Goal: Information Seeking & Learning: Find specific fact

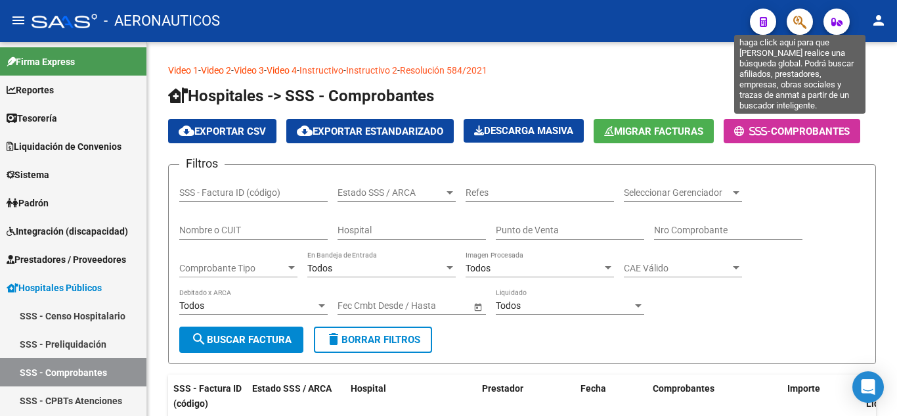
click at [799, 19] on icon "button" at bounding box center [799, 21] width 13 height 15
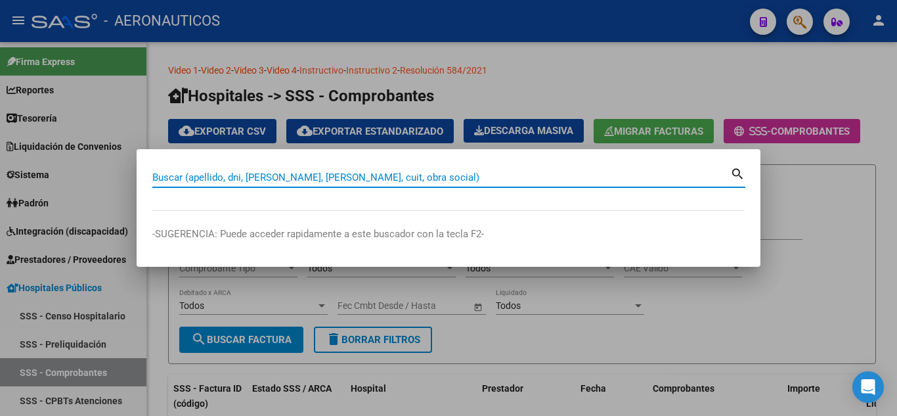
paste input "20-36921657-1"
drag, startPoint x: 164, startPoint y: 176, endPoint x: 192, endPoint y: 267, distance: 95.1
click at [192, 267] on mat-dialog-container "20-36921657-1 Buscar (apellido, dni, [PERSON_NAME], [PERSON_NAME], cuit, obra s…" at bounding box center [449, 208] width 624 height 118
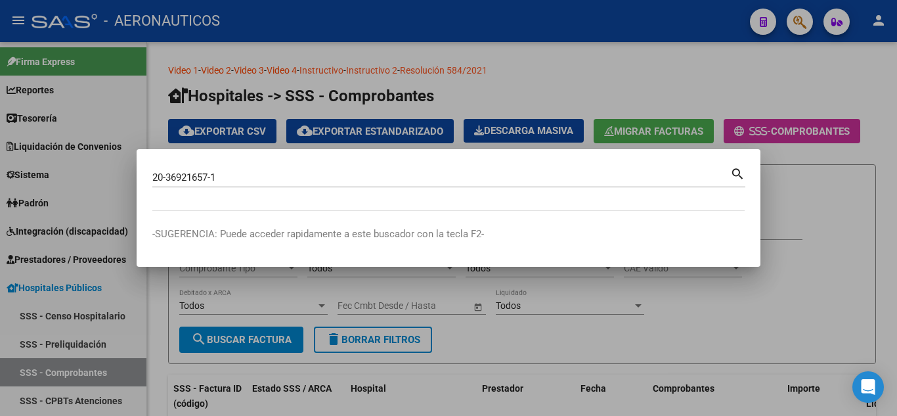
click at [734, 171] on mat-icon "search" at bounding box center [737, 173] width 15 height 16
type input "20369216571"
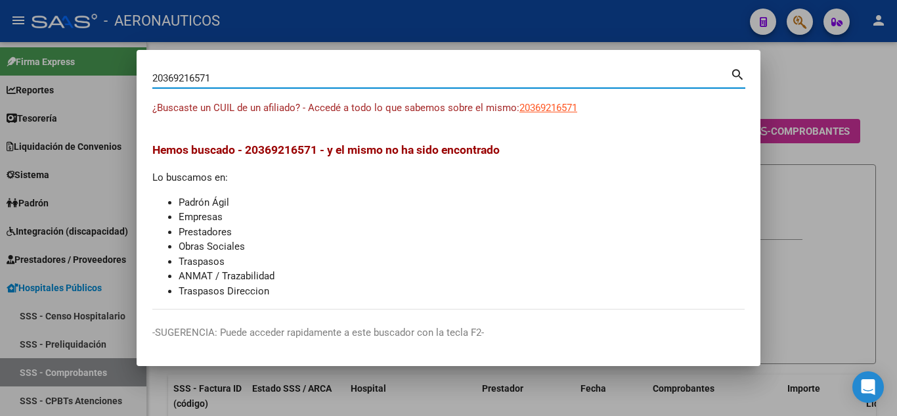
drag, startPoint x: 235, startPoint y: 78, endPoint x: 119, endPoint y: 71, distance: 116.5
click at [119, 71] on div "20369216571 Buscar (apellido, dni, cuil, nro traspaso, cuit, obra social) searc…" at bounding box center [448, 208] width 897 height 416
click at [119, 71] on div at bounding box center [448, 208] width 897 height 416
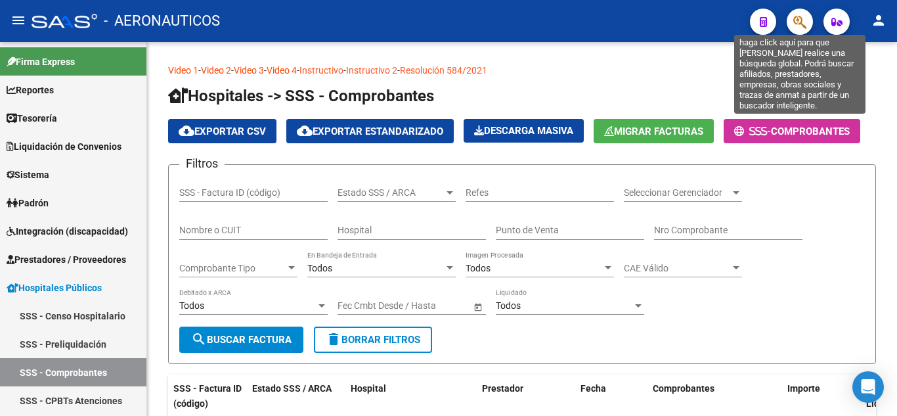
click at [799, 18] on icon "button" at bounding box center [799, 21] width 13 height 15
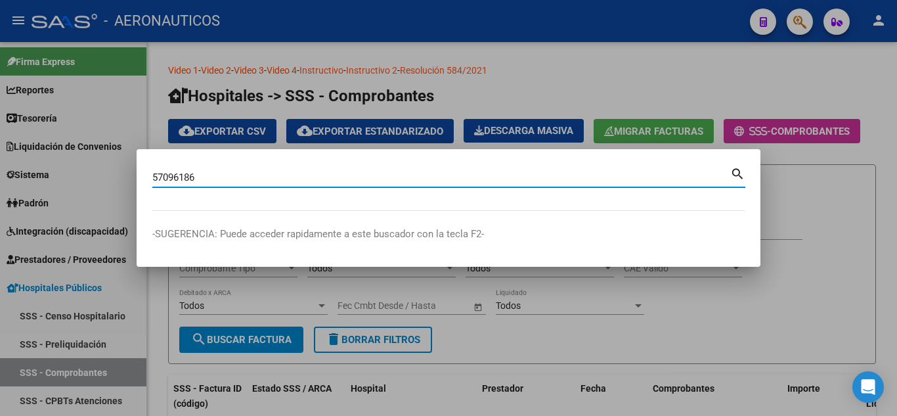
type input "57096186"
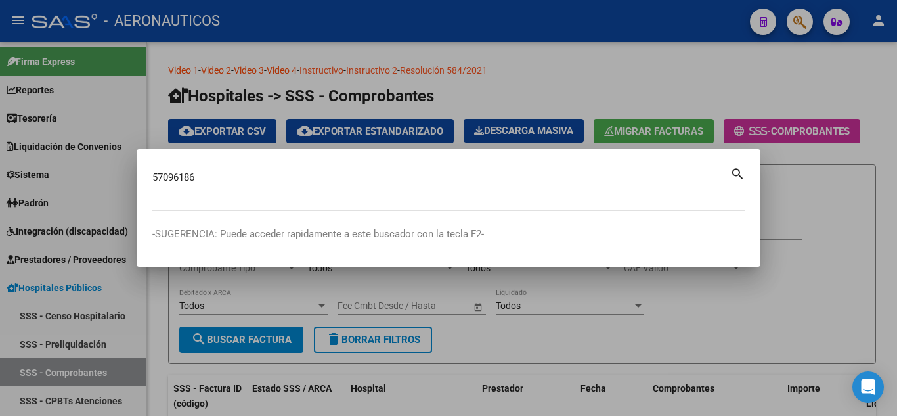
click at [736, 173] on mat-icon "search" at bounding box center [737, 173] width 15 height 16
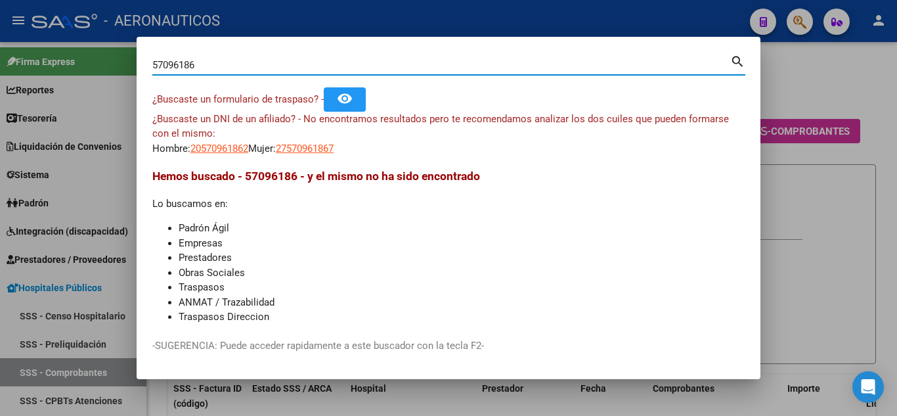
scroll to position [23, 0]
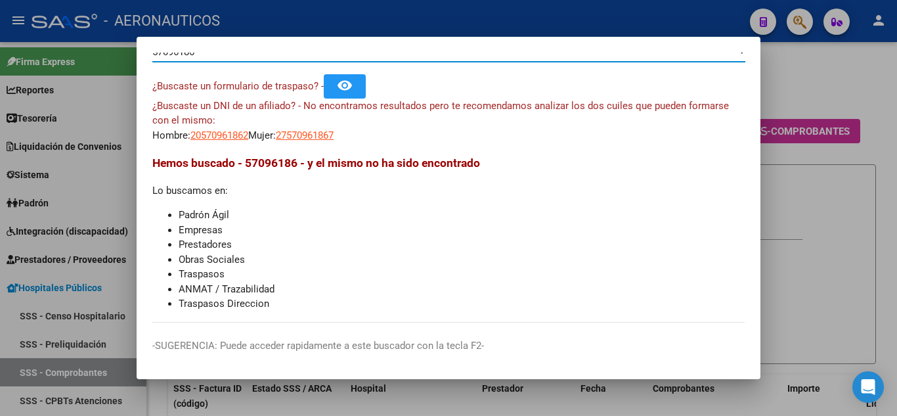
click at [822, 337] on div at bounding box center [448, 208] width 897 height 416
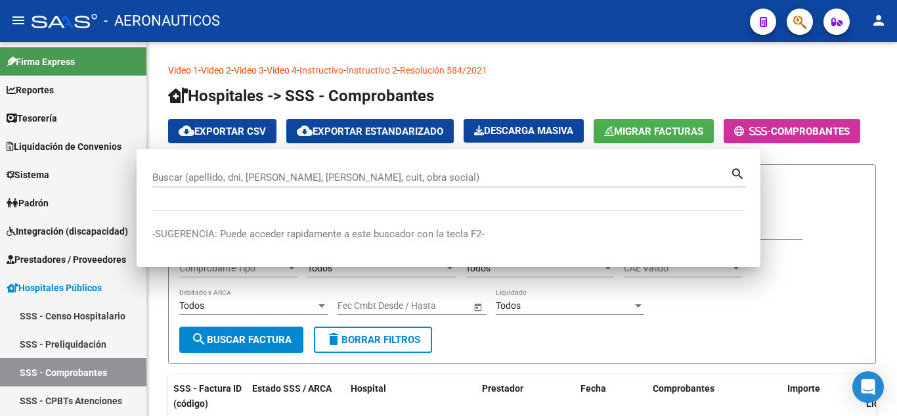
scroll to position [0, 0]
